Goal: Task Accomplishment & Management: Manage account settings

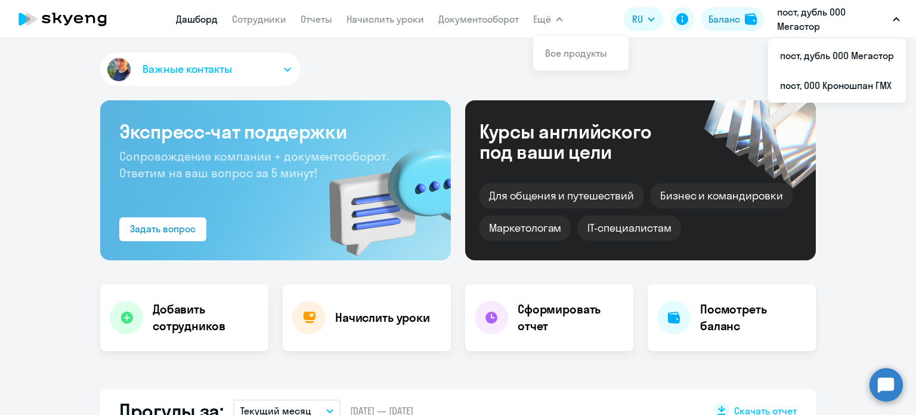
select select "30"
click at [863, 92] on li "пост, ООО Кроношпан ГМХ" at bounding box center [837, 85] width 138 height 30
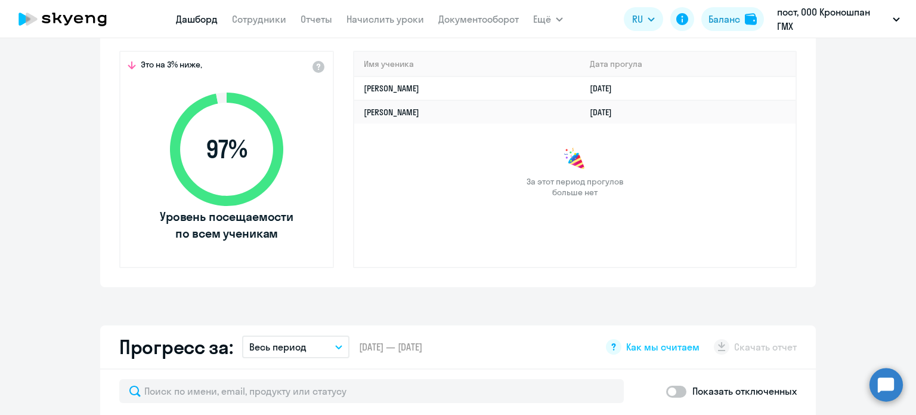
scroll to position [358, 0]
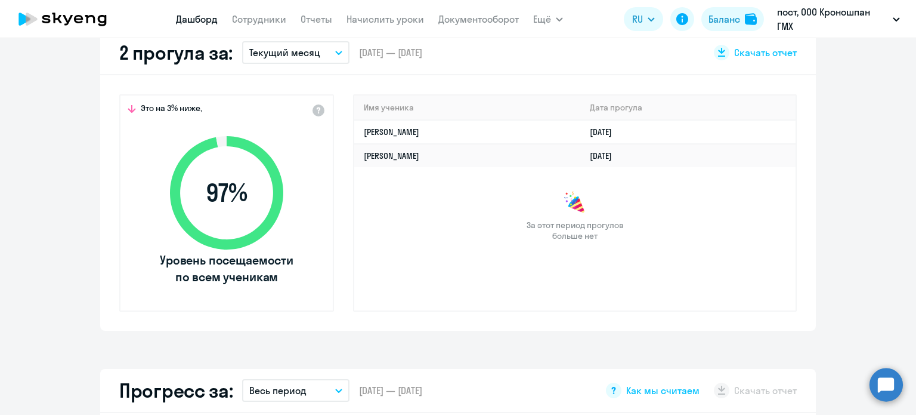
select select "30"
click at [585, 267] on div "Имя ученика [PERSON_NAME] прогула [PERSON_NAME] [DATE] [PERSON_NAME] [DATE] За …" at bounding box center [575, 202] width 444 height 217
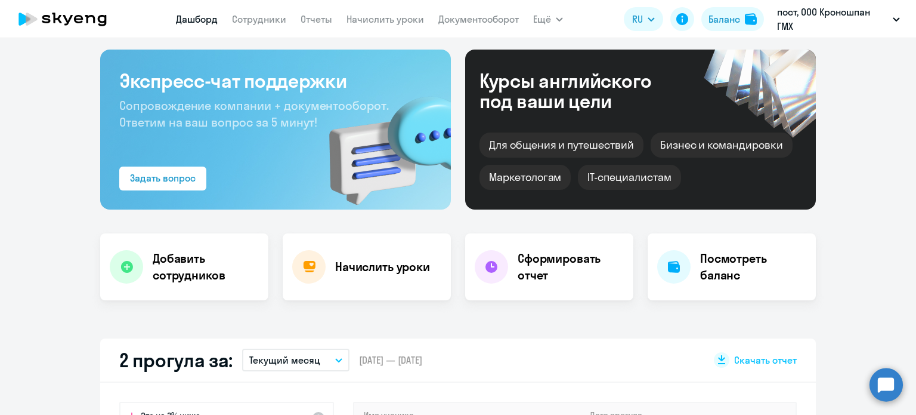
scroll to position [0, 0]
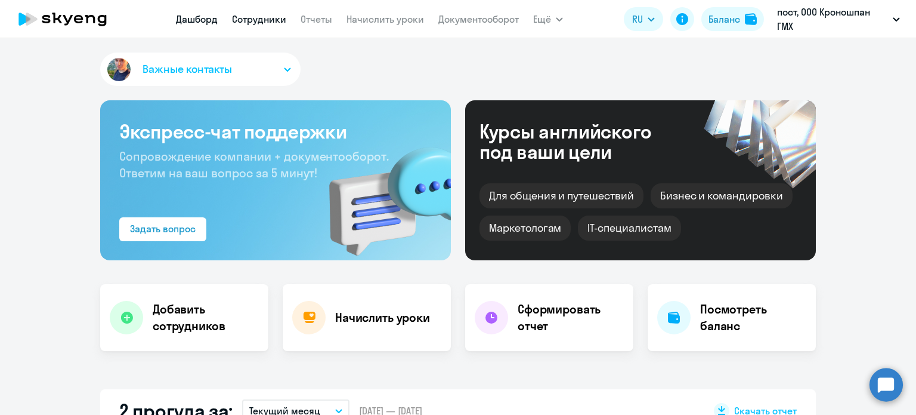
click at [258, 18] on link "Сотрудники" at bounding box center [259, 19] width 54 height 12
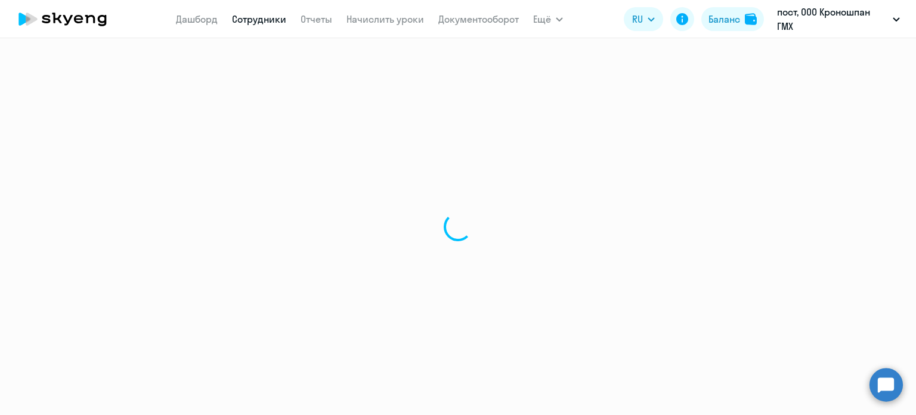
select select "30"
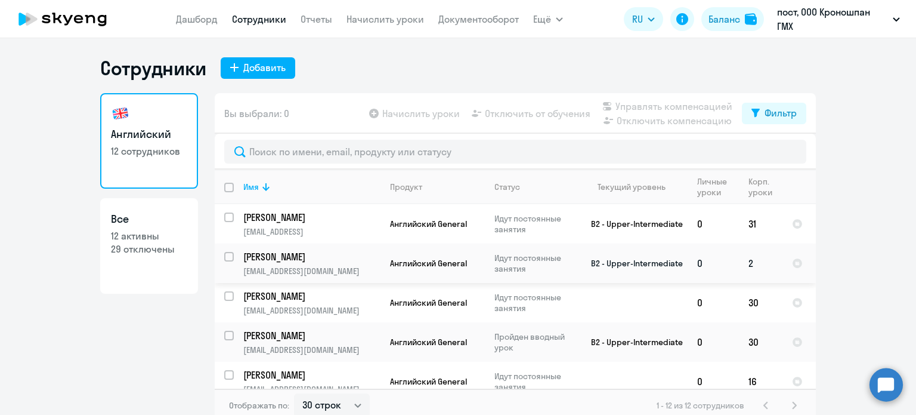
click at [326, 266] on p "[EMAIL_ADDRESS][DOMAIN_NAME]" at bounding box center [311, 270] width 137 height 11
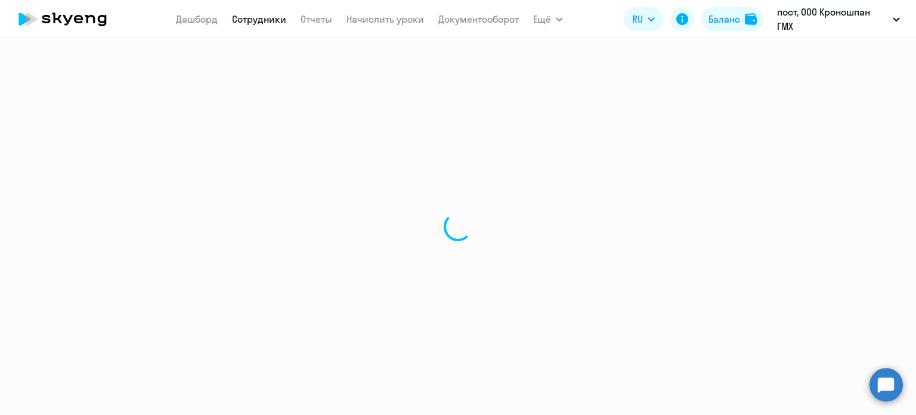
select select "english"
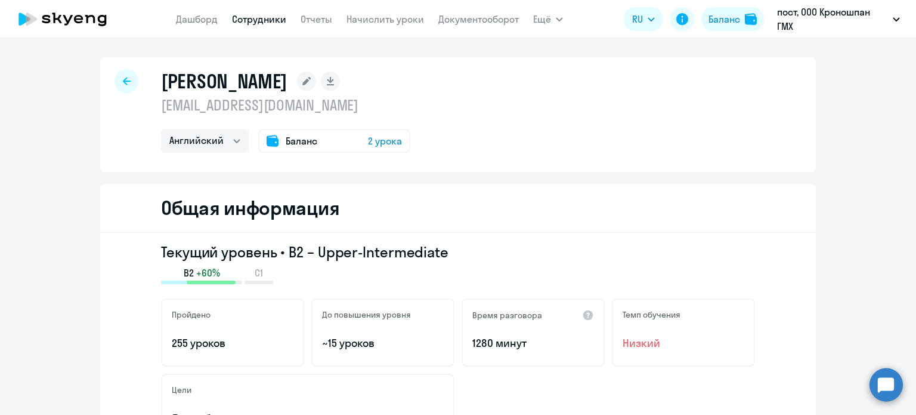
click at [375, 140] on span "2 урока" at bounding box center [385, 141] width 34 height 14
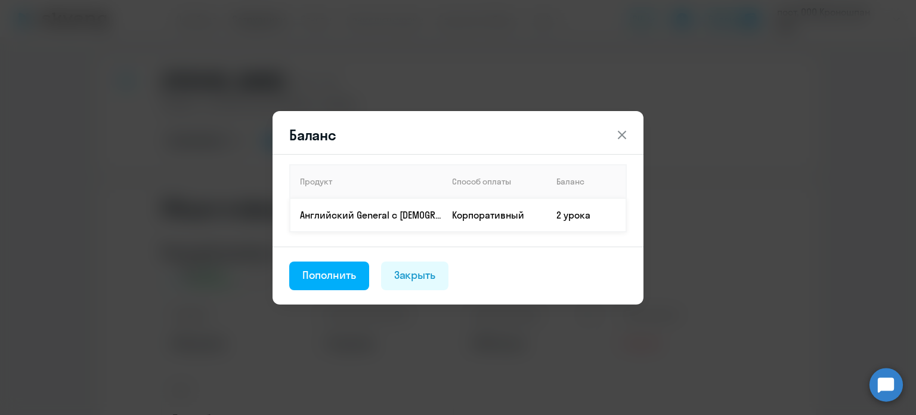
click at [559, 217] on td "2 урока" at bounding box center [586, 214] width 79 height 33
click at [625, 134] on icon at bounding box center [622, 135] width 14 height 14
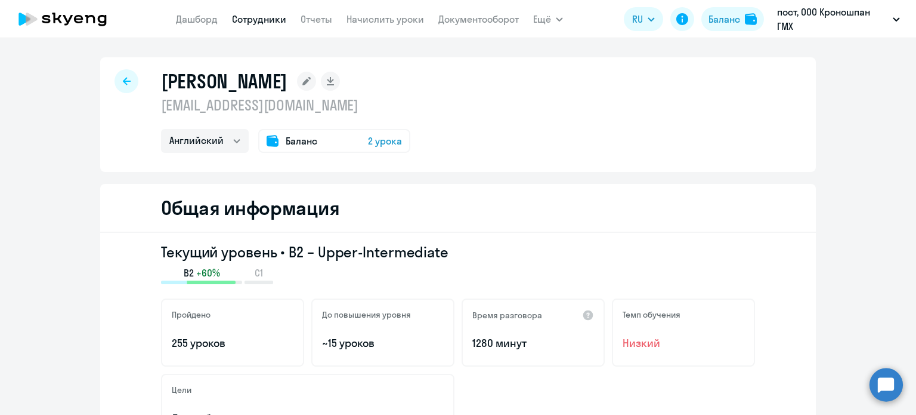
click at [115, 81] on div at bounding box center [127, 81] width 24 height 24
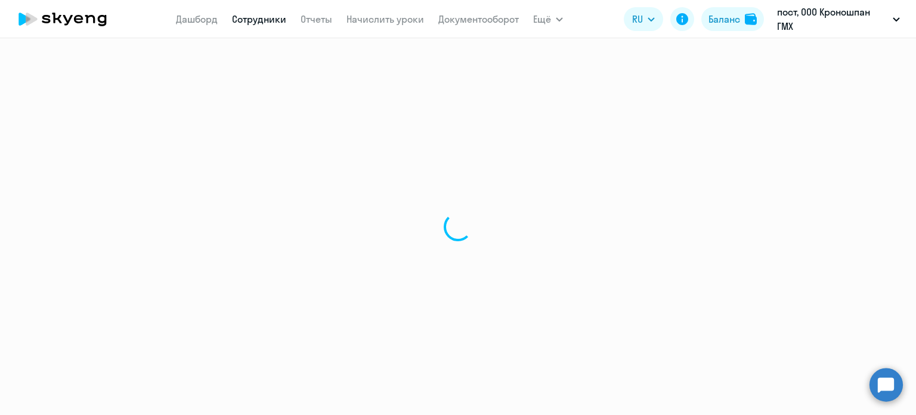
select select "30"
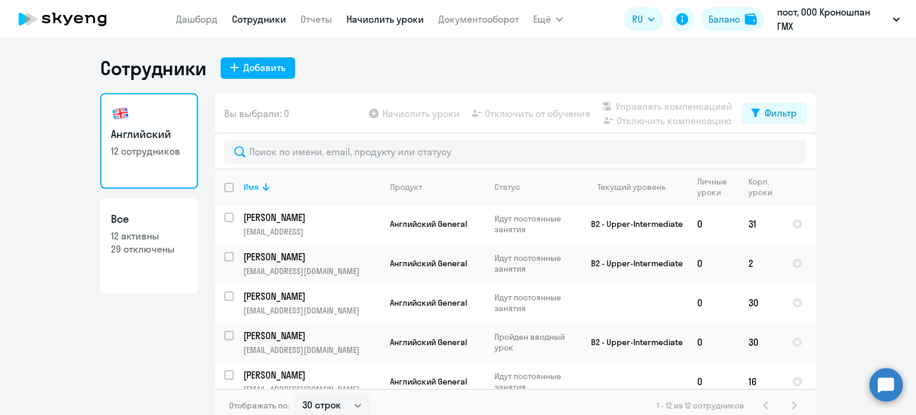
click at [385, 23] on link "Начислить уроки" at bounding box center [386, 19] width 78 height 12
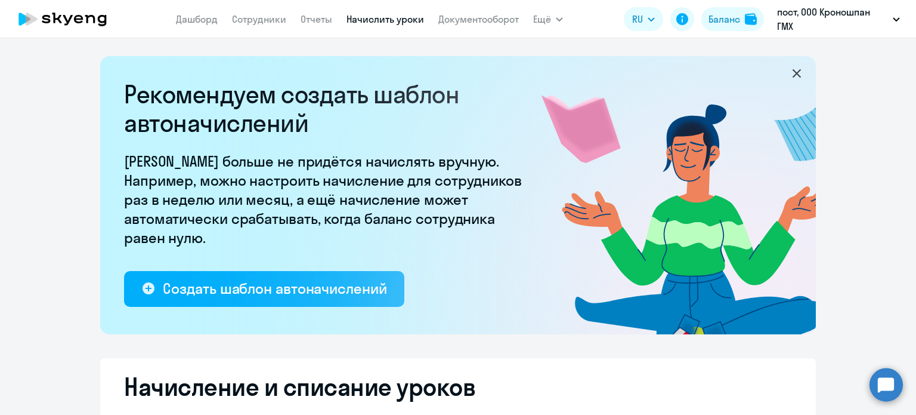
select select "10"
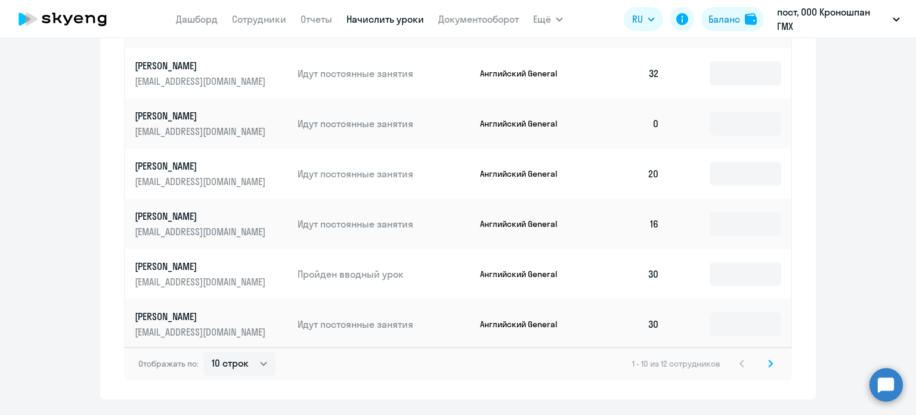
scroll to position [816, 0]
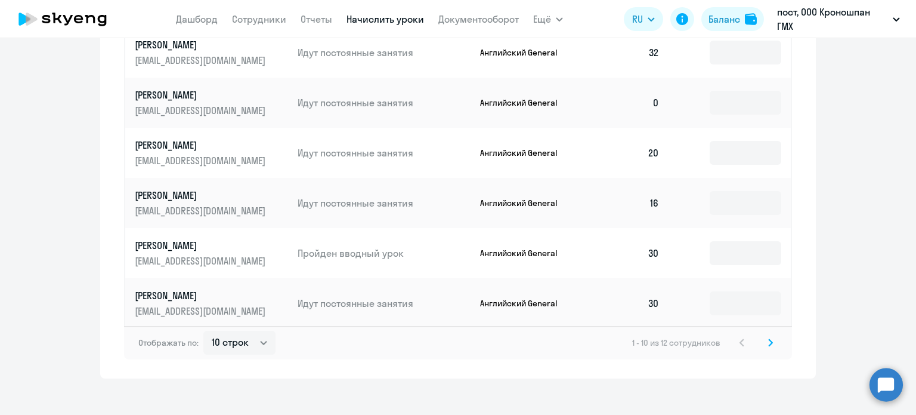
click at [769, 339] on icon at bounding box center [771, 342] width 4 height 7
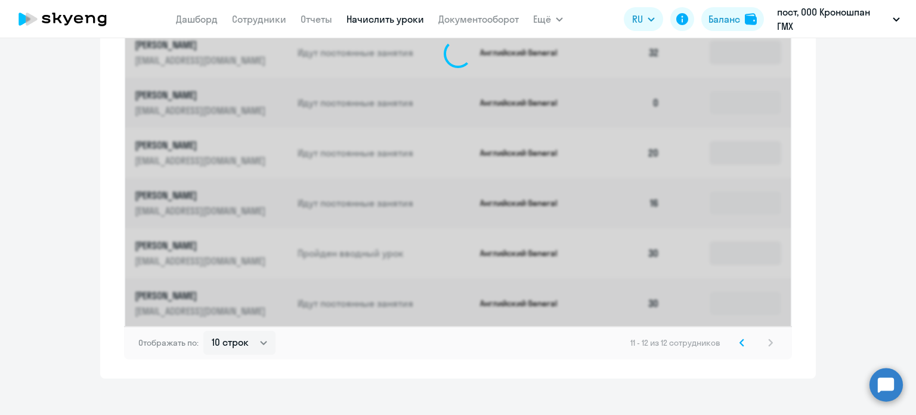
scroll to position [462, 0]
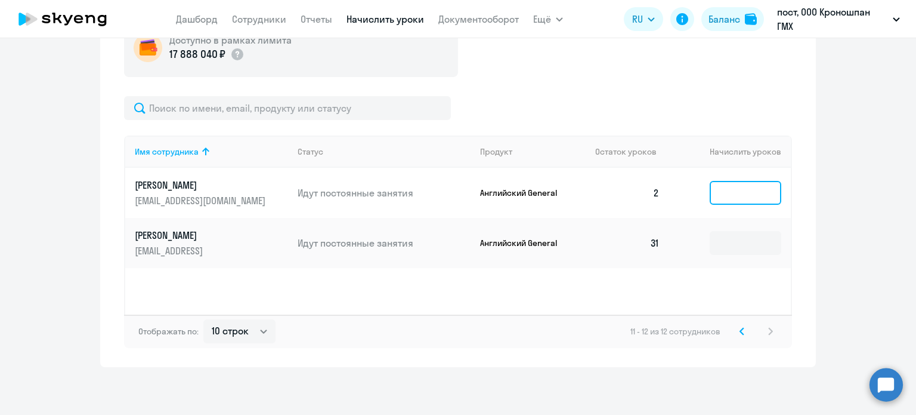
click at [737, 191] on input at bounding box center [746, 193] width 72 height 24
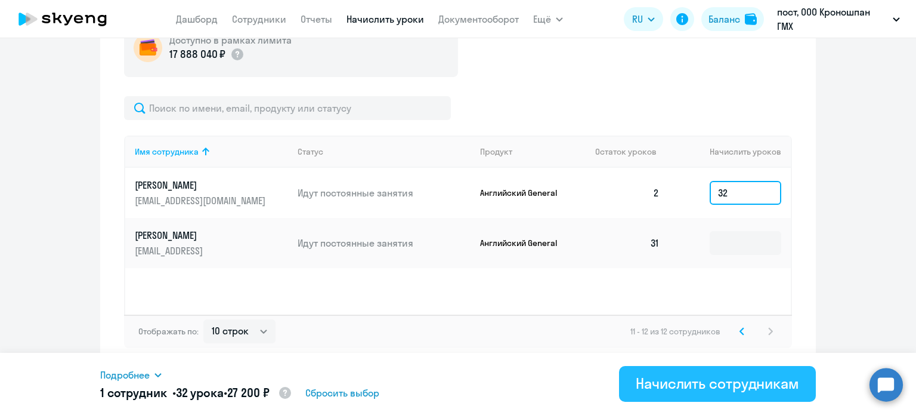
type input "32"
click at [728, 384] on div "Начислить сотрудникам" at bounding box center [717, 382] width 163 height 19
